Goal: Information Seeking & Learning: Learn about a topic

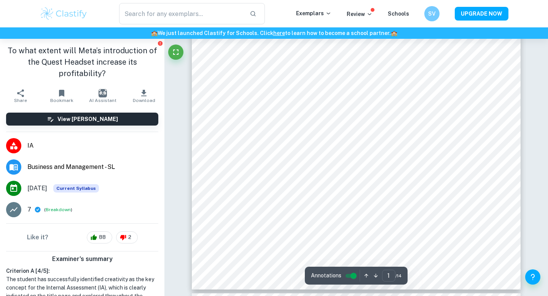
type input "2"
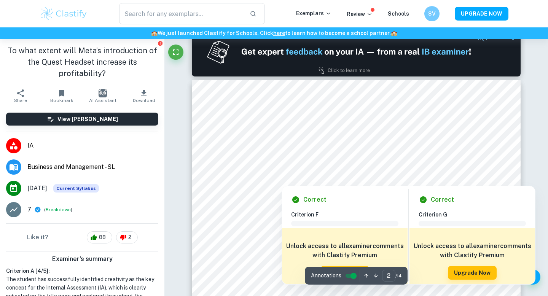
click at [270, 164] on div at bounding box center [359, 160] width 243 height 14
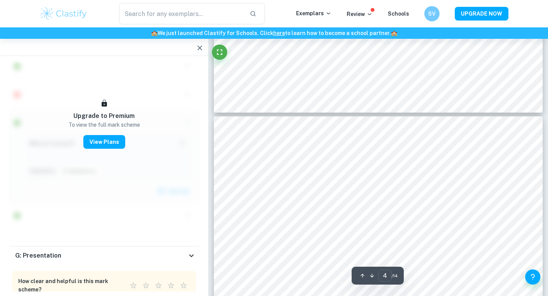
scroll to position [1763, 0]
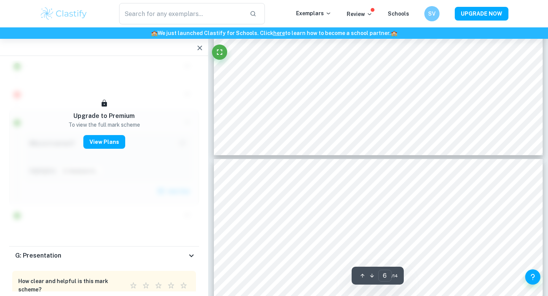
type input "7"
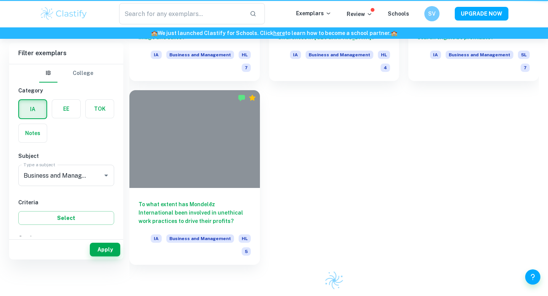
scroll to position [181, 0]
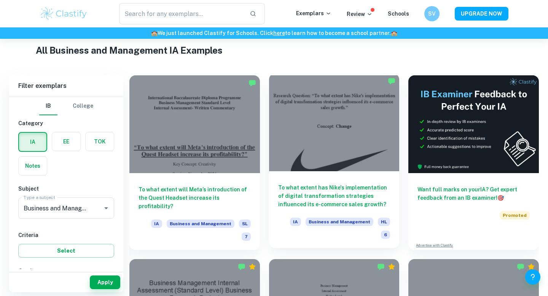
click at [339, 135] on div at bounding box center [334, 122] width 131 height 98
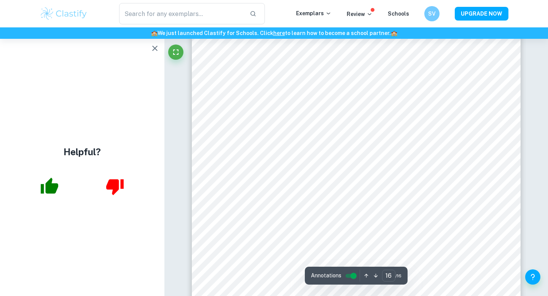
scroll to position [6834, 0]
type input "15"
